Goal: Transaction & Acquisition: Purchase product/service

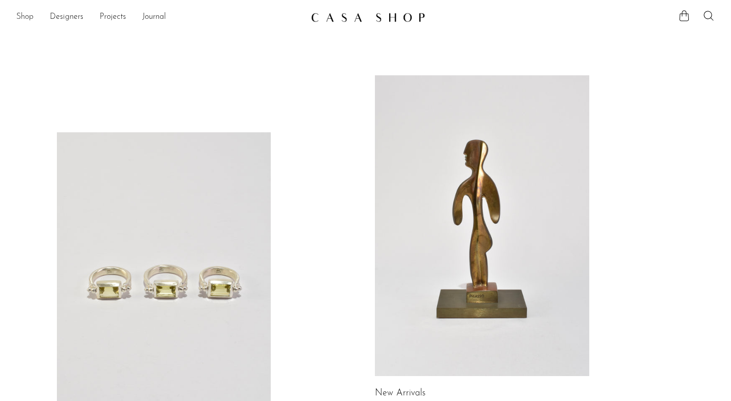
click at [23, 15] on link "Shop" at bounding box center [24, 17] width 17 height 13
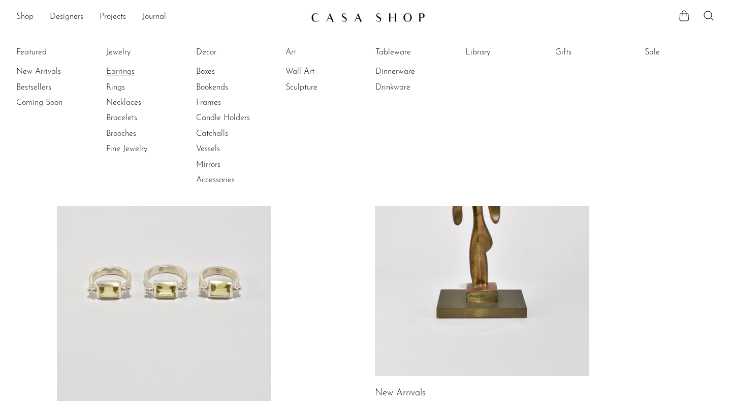
click at [115, 70] on link "Earrings" at bounding box center [144, 71] width 76 height 11
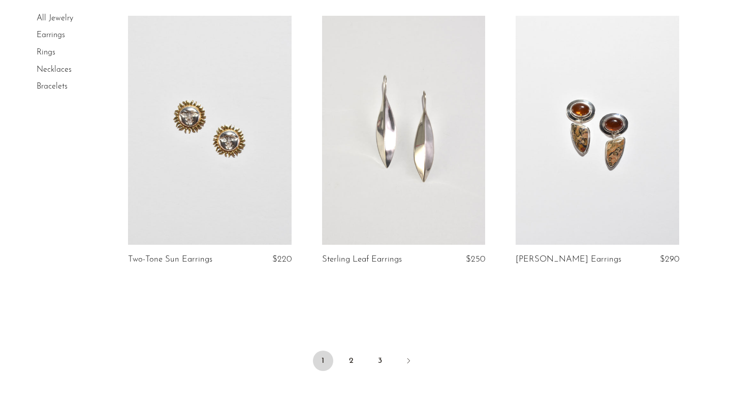
scroll to position [3263, 0]
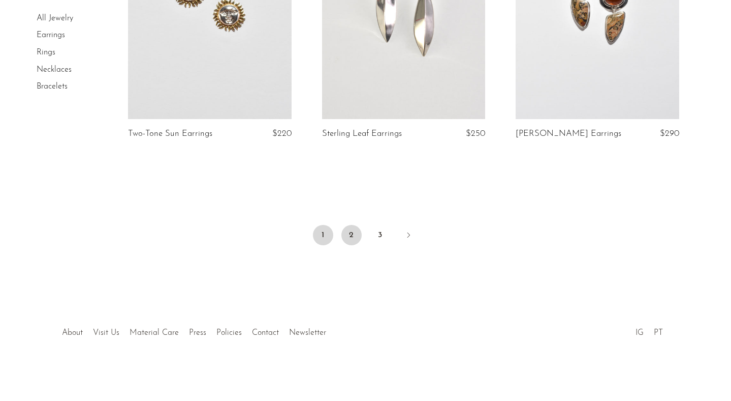
click at [355, 238] on link "2" at bounding box center [352, 235] width 20 height 20
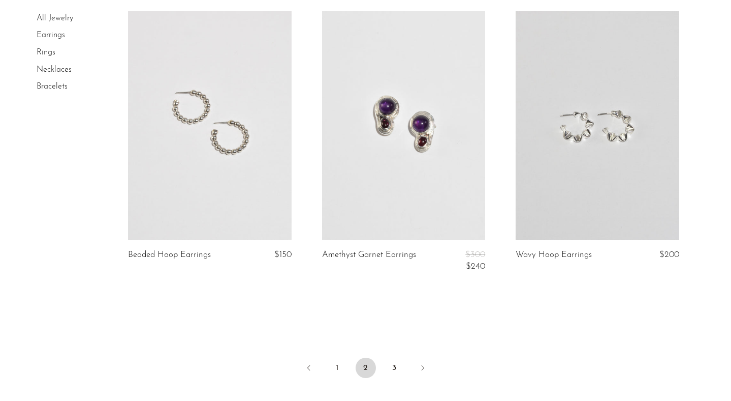
scroll to position [3206, 0]
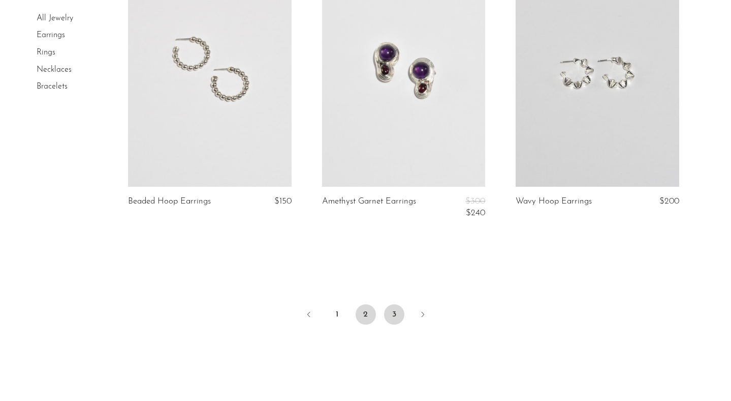
click at [392, 313] on link "3" at bounding box center [394, 314] width 20 height 20
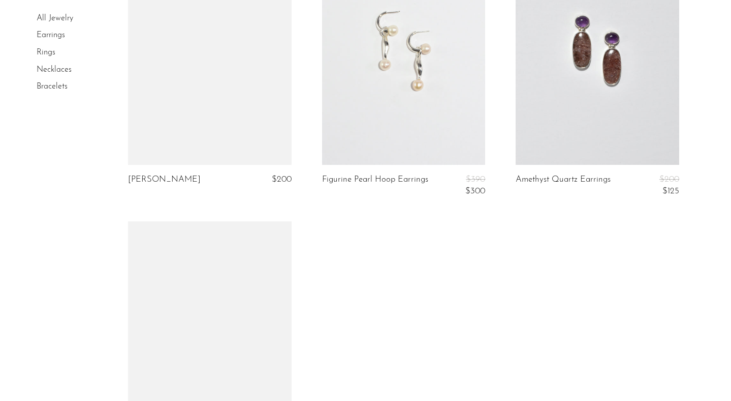
scroll to position [1738, 0]
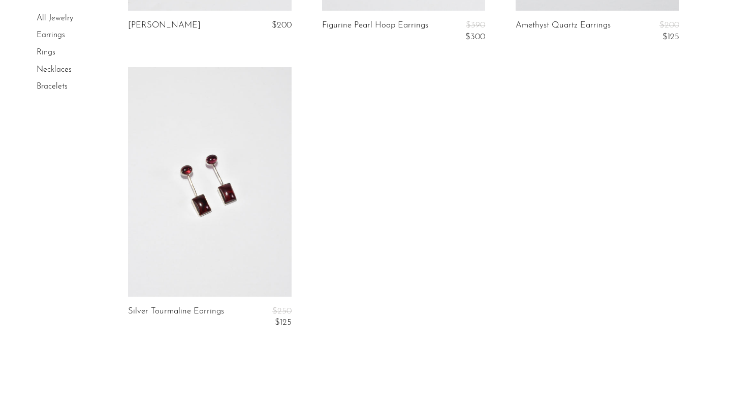
click at [58, 17] on link "All Jewelry" at bounding box center [55, 18] width 37 height 8
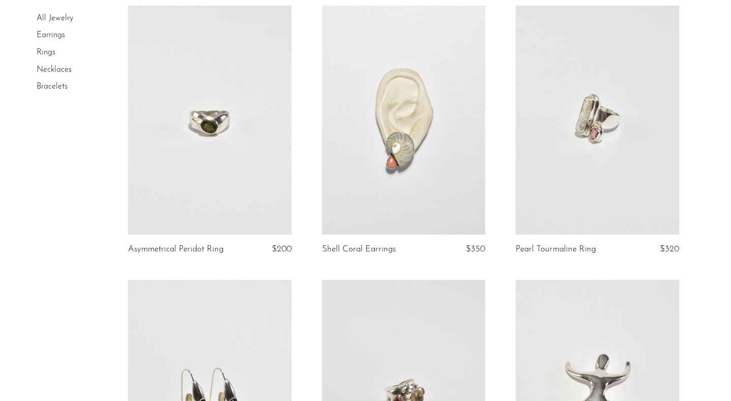
scroll to position [2073, 0]
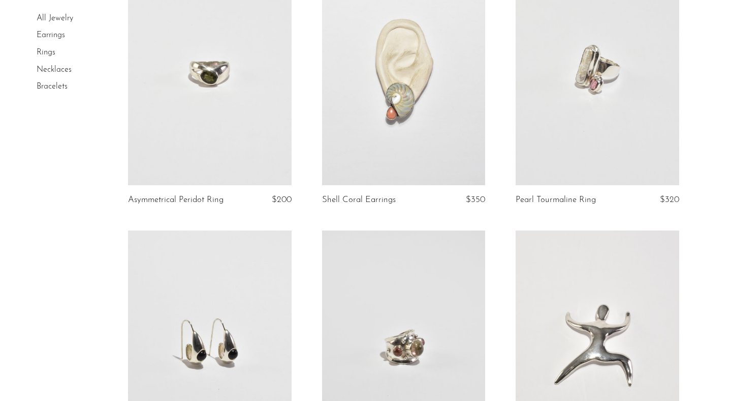
click at [495, 326] on article "Tourmaline and Quartz Ring $275" at bounding box center [404, 367] width 194 height 274
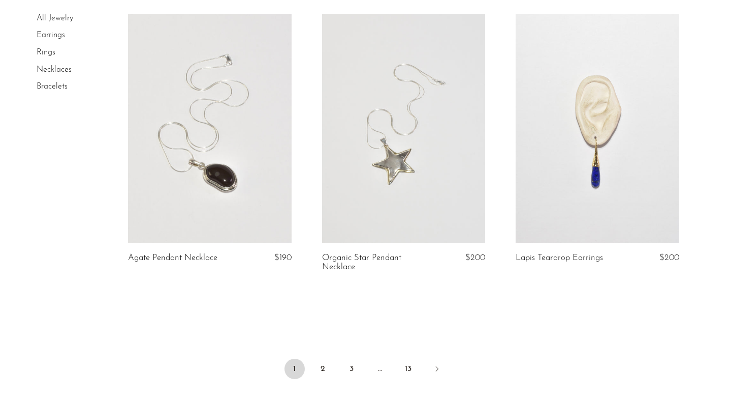
scroll to position [3203, 0]
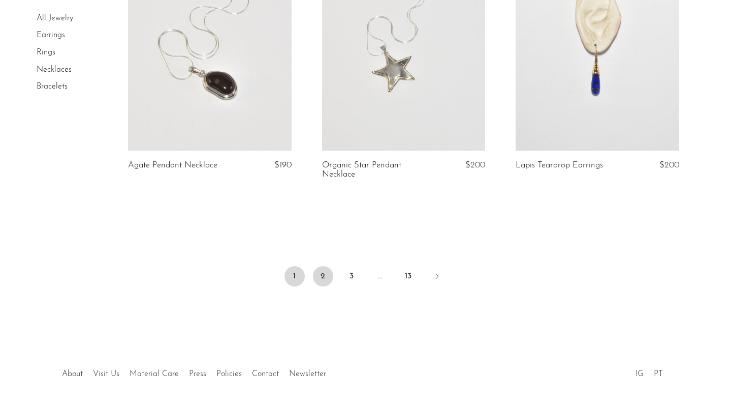
click at [322, 286] on link "2" at bounding box center [323, 276] width 20 height 20
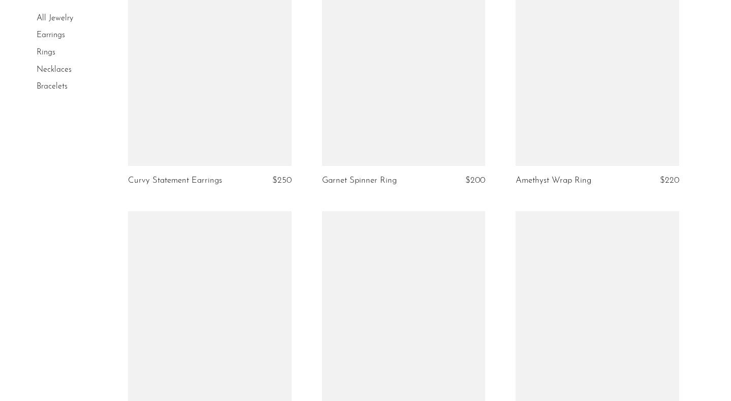
scroll to position [3227, 0]
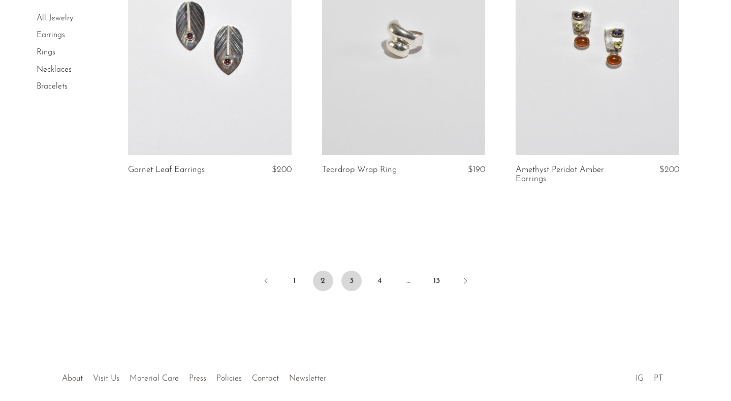
click at [352, 283] on link "3" at bounding box center [352, 280] width 20 height 20
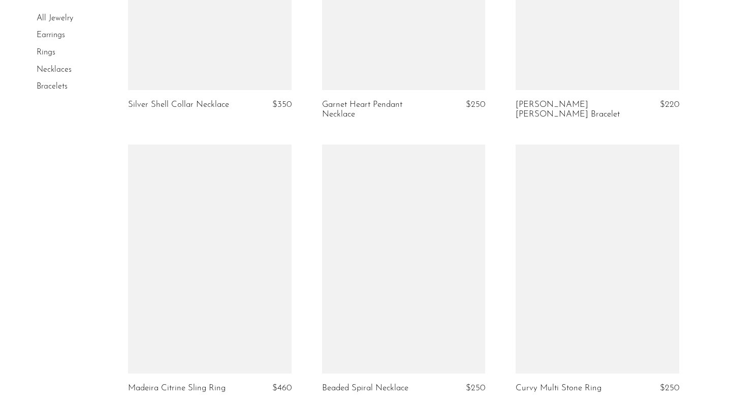
scroll to position [3162, 0]
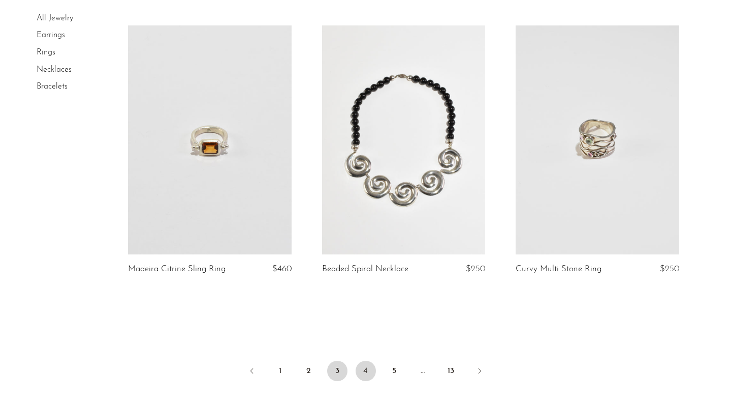
click at [367, 371] on link "4" at bounding box center [366, 370] width 20 height 20
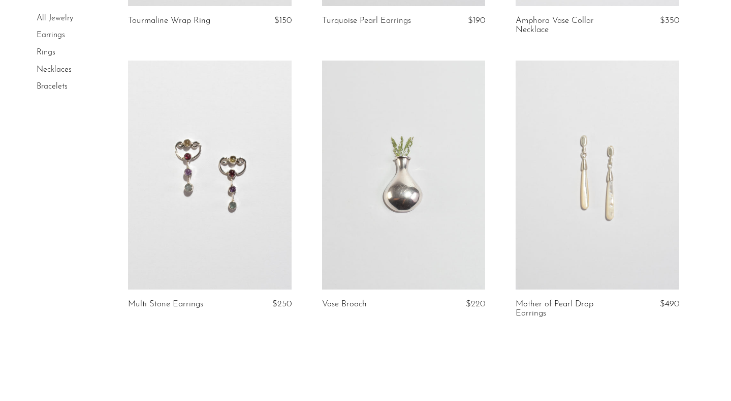
scroll to position [3281, 0]
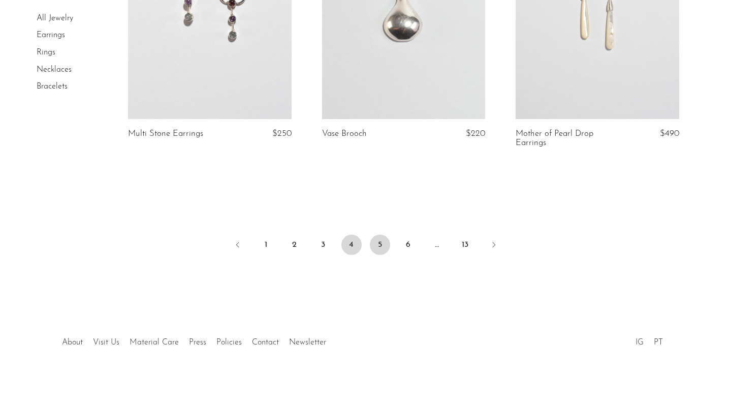
click at [376, 237] on link "5" at bounding box center [380, 244] width 20 height 20
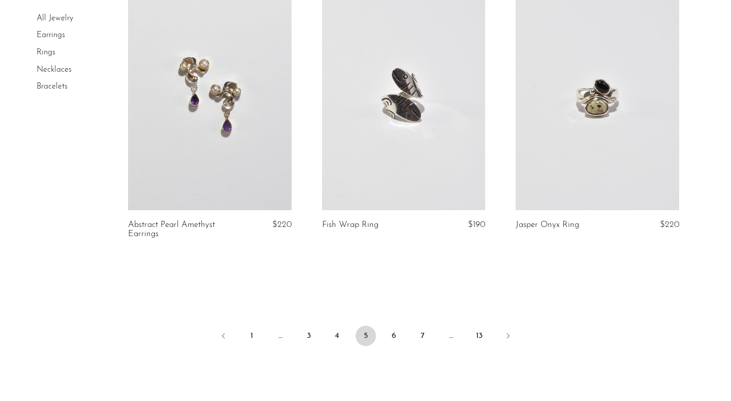
scroll to position [3177, 0]
click at [389, 335] on link "6" at bounding box center [394, 336] width 20 height 20
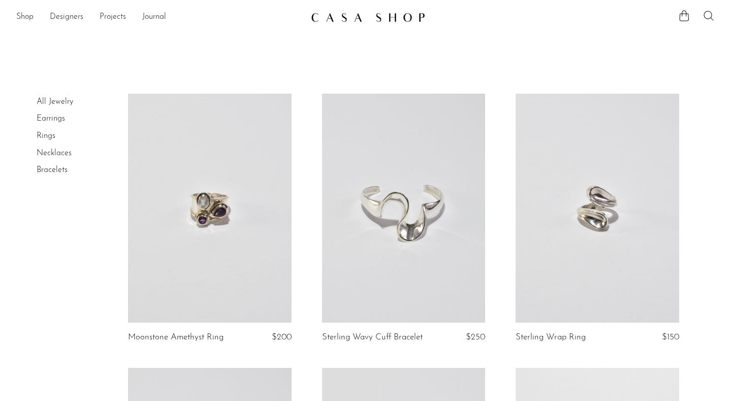
click at [709, 14] on icon at bounding box center [709, 16] width 12 height 12
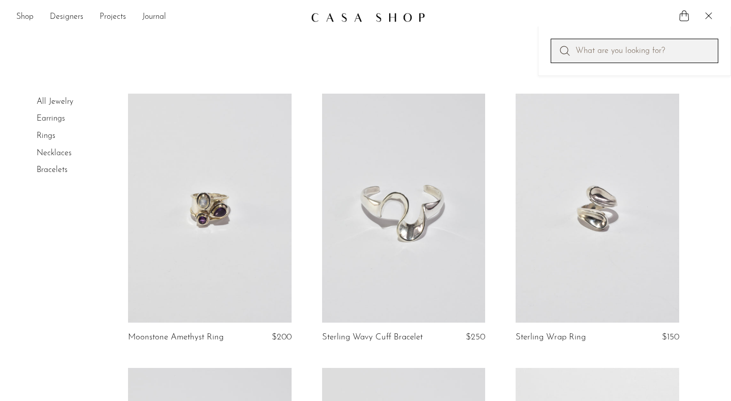
click at [592, 46] on input "Perform a search" at bounding box center [635, 51] width 168 height 24
type input "tiger eye"
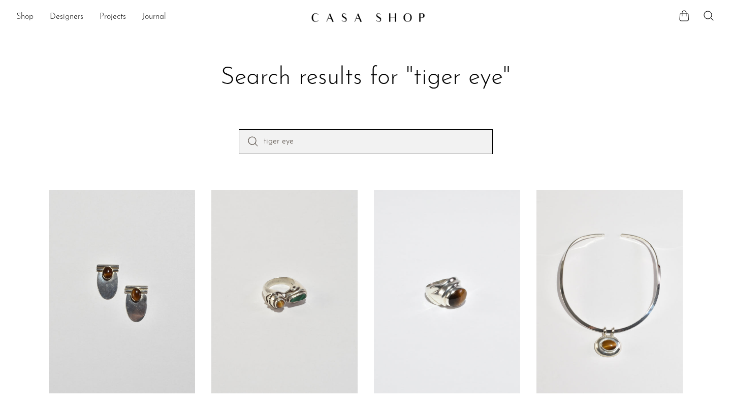
click at [347, 149] on input "tiger eye" at bounding box center [366, 141] width 254 height 24
type input "malachite"
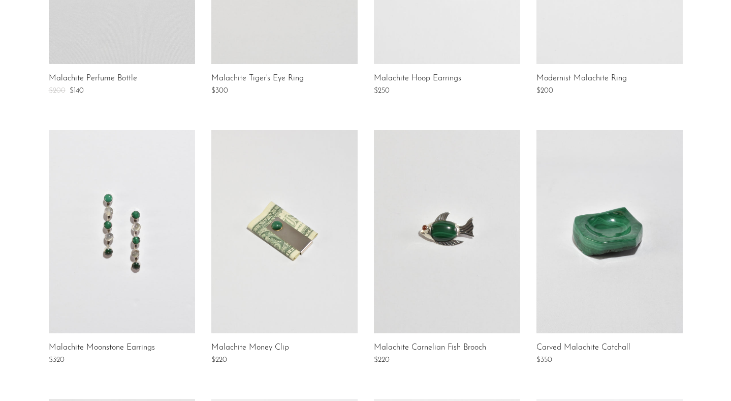
scroll to position [253, 0]
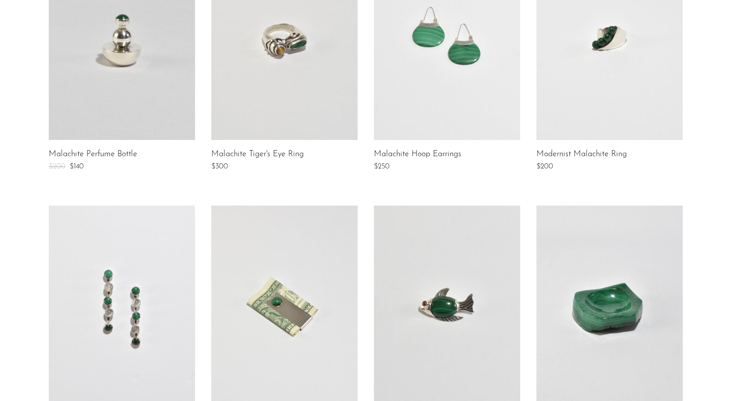
click at [448, 78] on link at bounding box center [447, 37] width 146 height 203
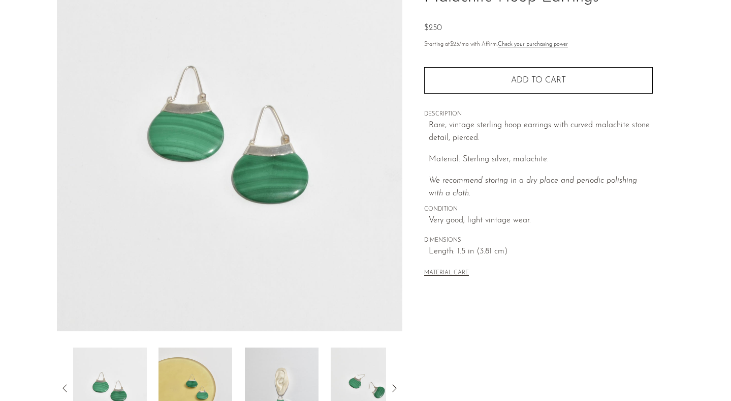
scroll to position [189, 0]
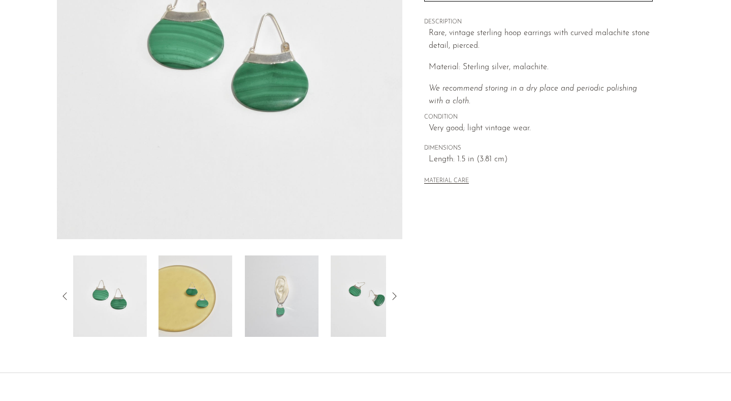
click at [275, 301] on img at bounding box center [282, 295] width 74 height 81
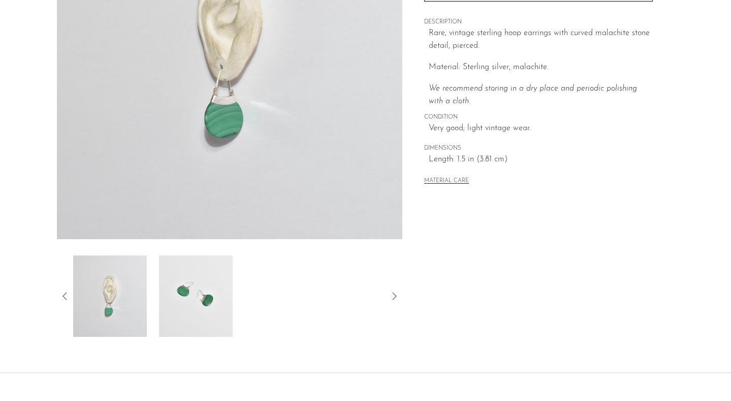
click at [186, 299] on img at bounding box center [196, 295] width 74 height 81
